Goal: Task Accomplishment & Management: Manage account settings

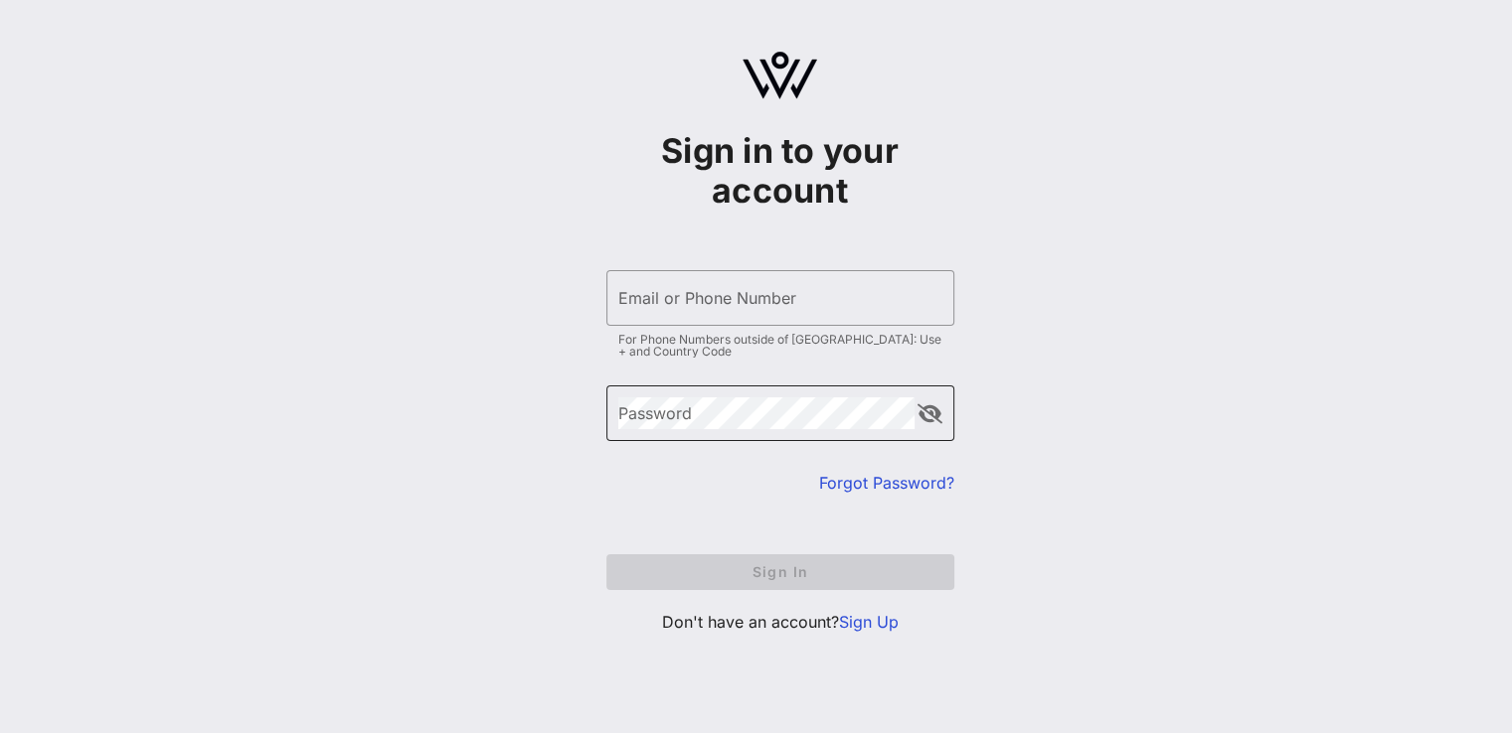
click at [795, 439] on div "Password" at bounding box center [766, 414] width 296 height 56
click at [696, 304] on input "Email or Phone Number" at bounding box center [780, 298] width 324 height 32
type input "NUALA@FOS.IE"
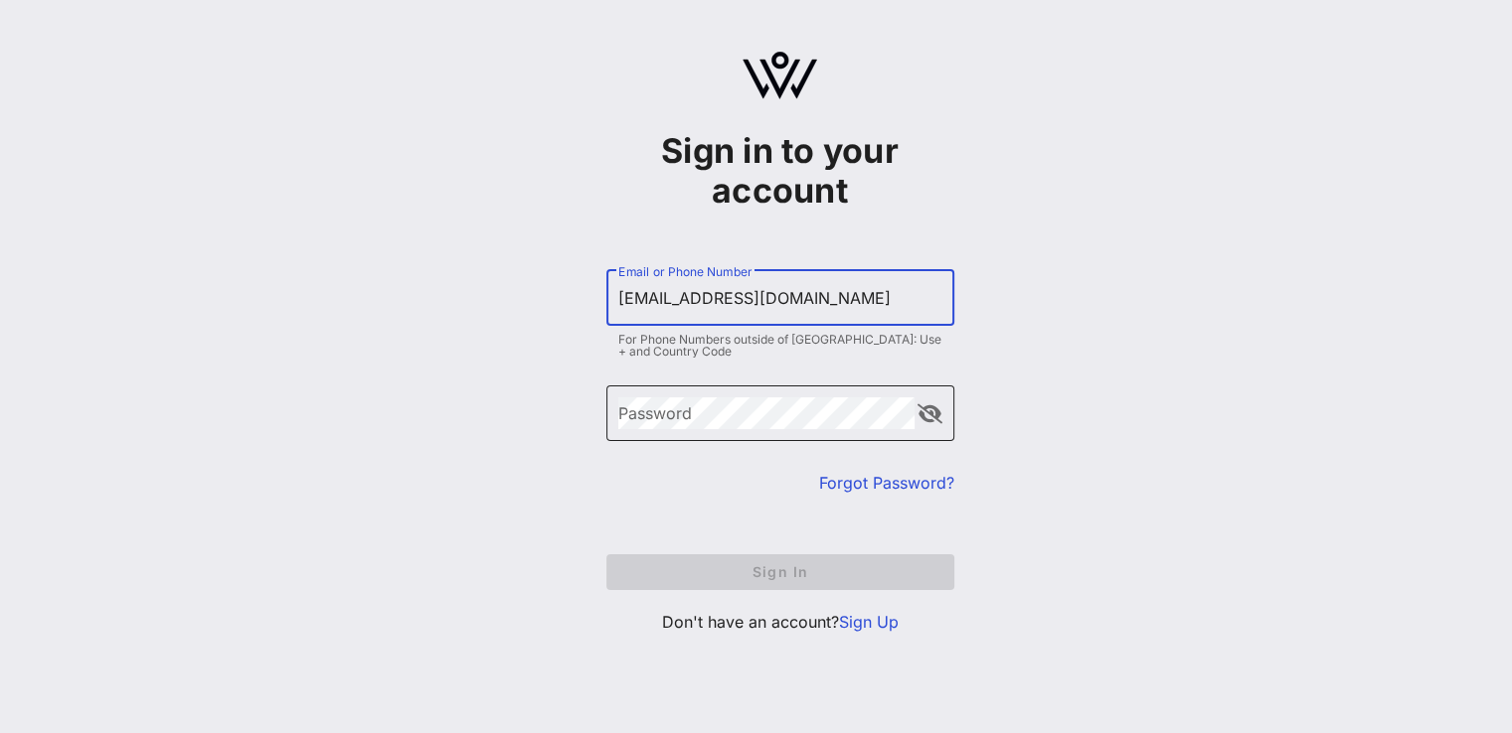
click at [723, 435] on div "Password" at bounding box center [766, 414] width 296 height 56
